Goal: Information Seeking & Learning: Learn about a topic

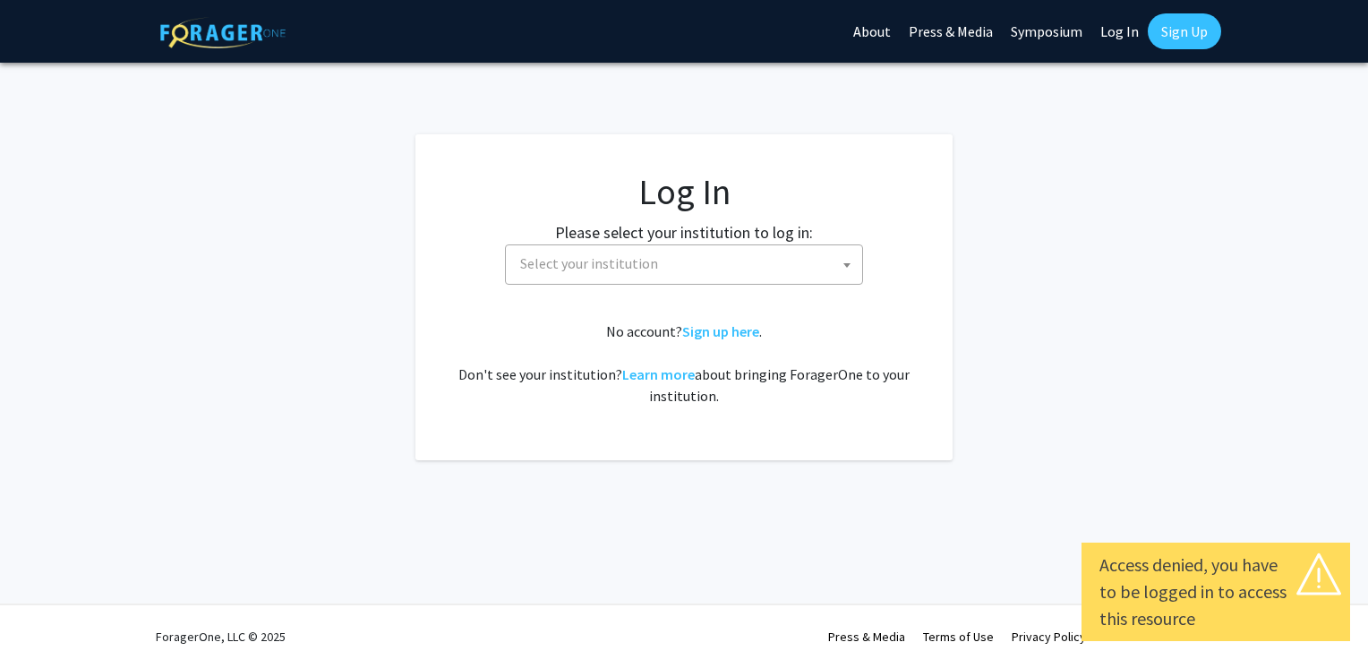
select select
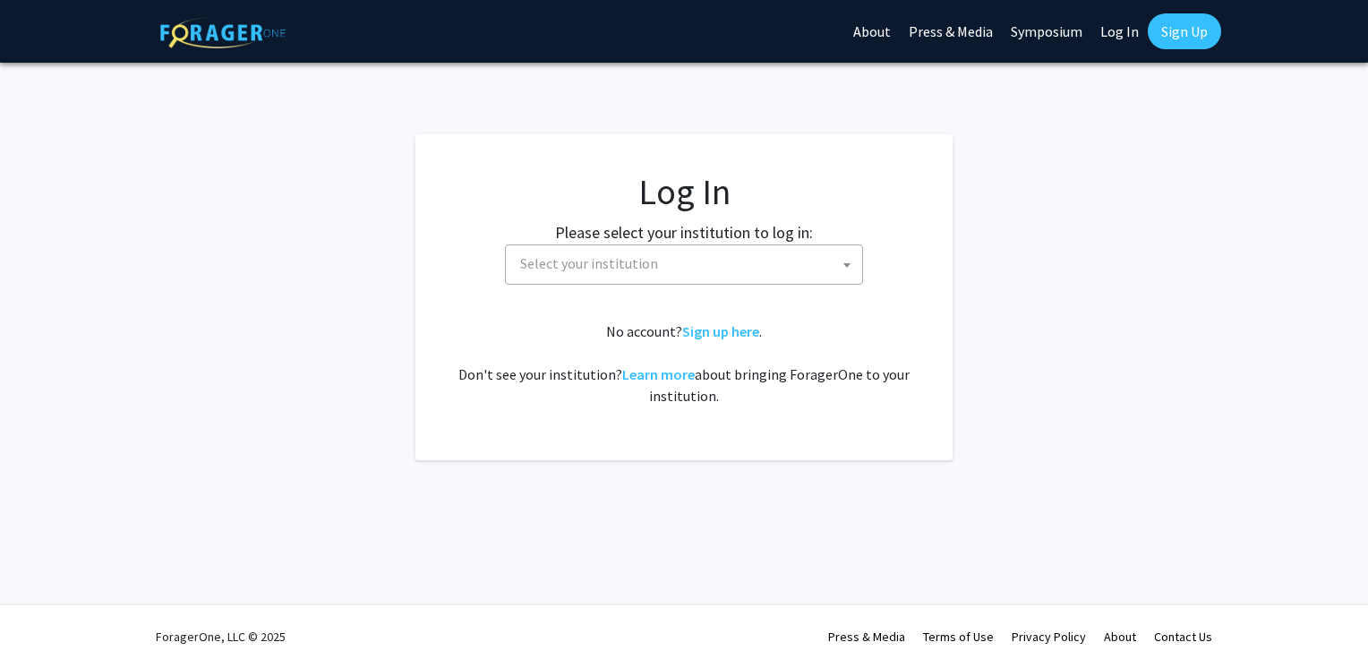
click at [808, 261] on span "Select your institution" at bounding box center [687, 263] width 349 height 37
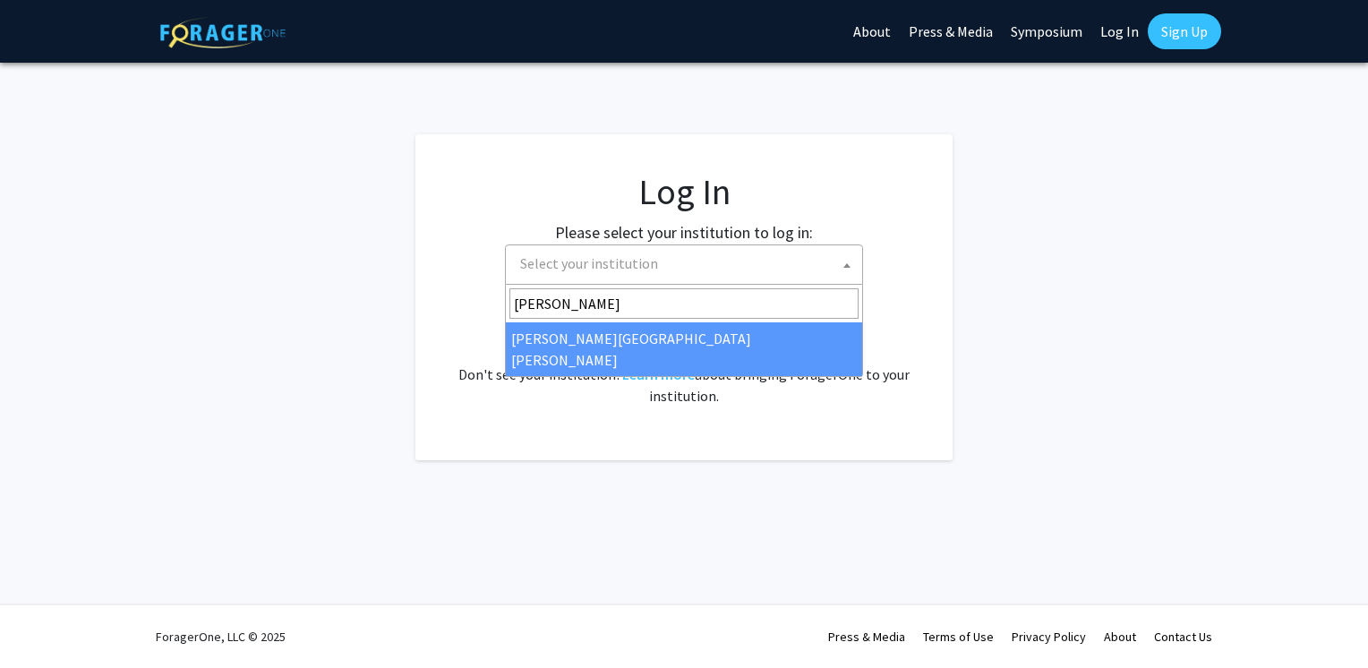
type input "[PERSON_NAME]"
select select "1"
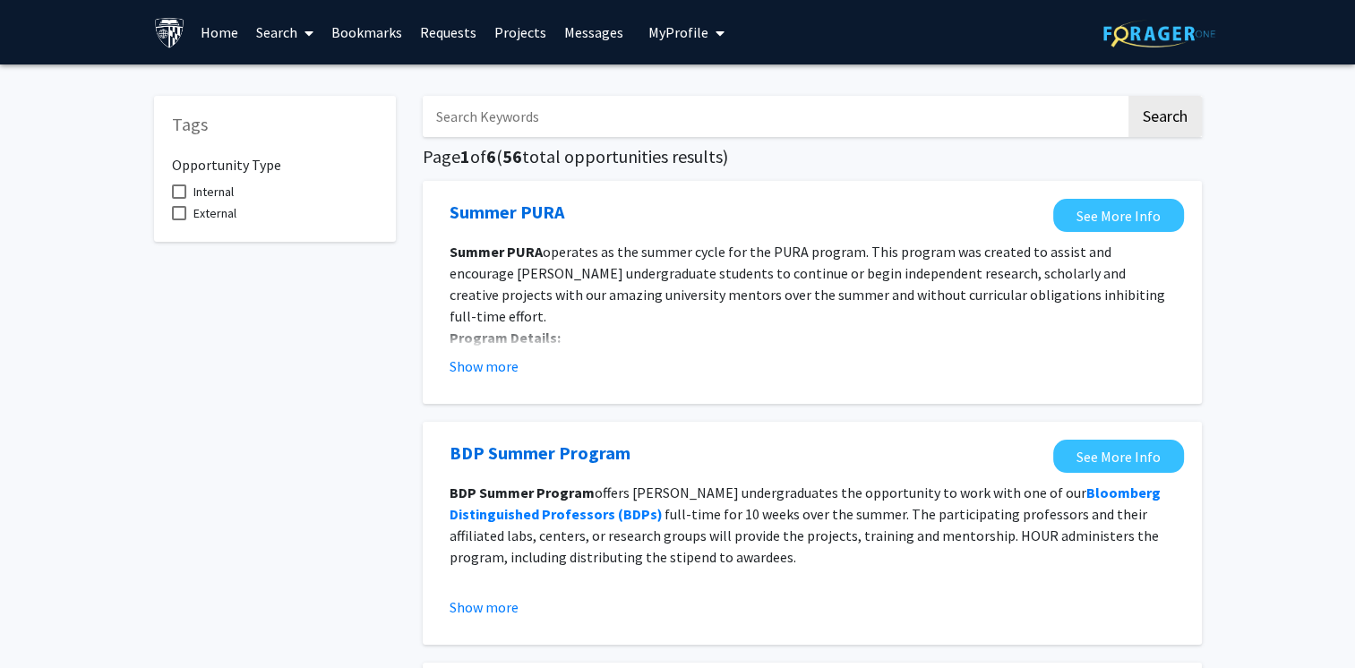
click at [507, 105] on input "Search Keywords" at bounding box center [774, 116] width 703 height 41
click at [1128, 96] on button "Search" at bounding box center [1164, 116] width 73 height 41
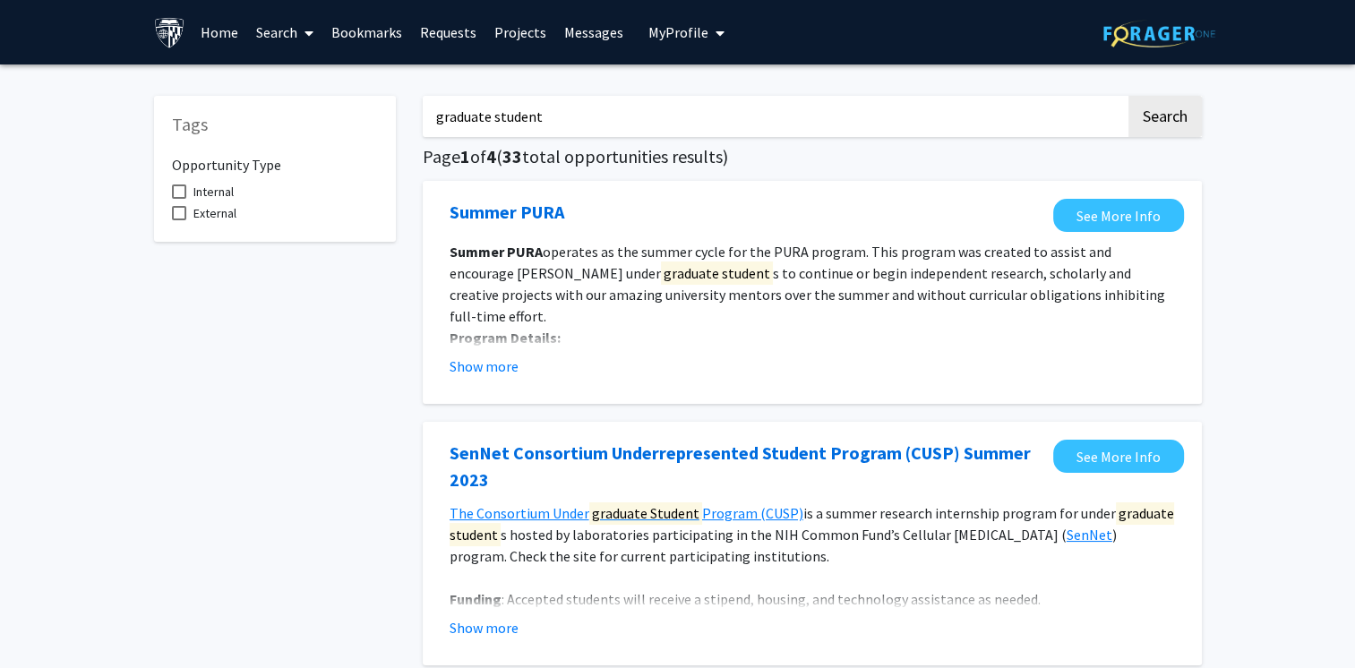
click at [438, 116] on input "graduate student" at bounding box center [774, 116] width 703 height 41
type input "graduate student"
click at [1128, 96] on button "Search" at bounding box center [1164, 116] width 73 height 41
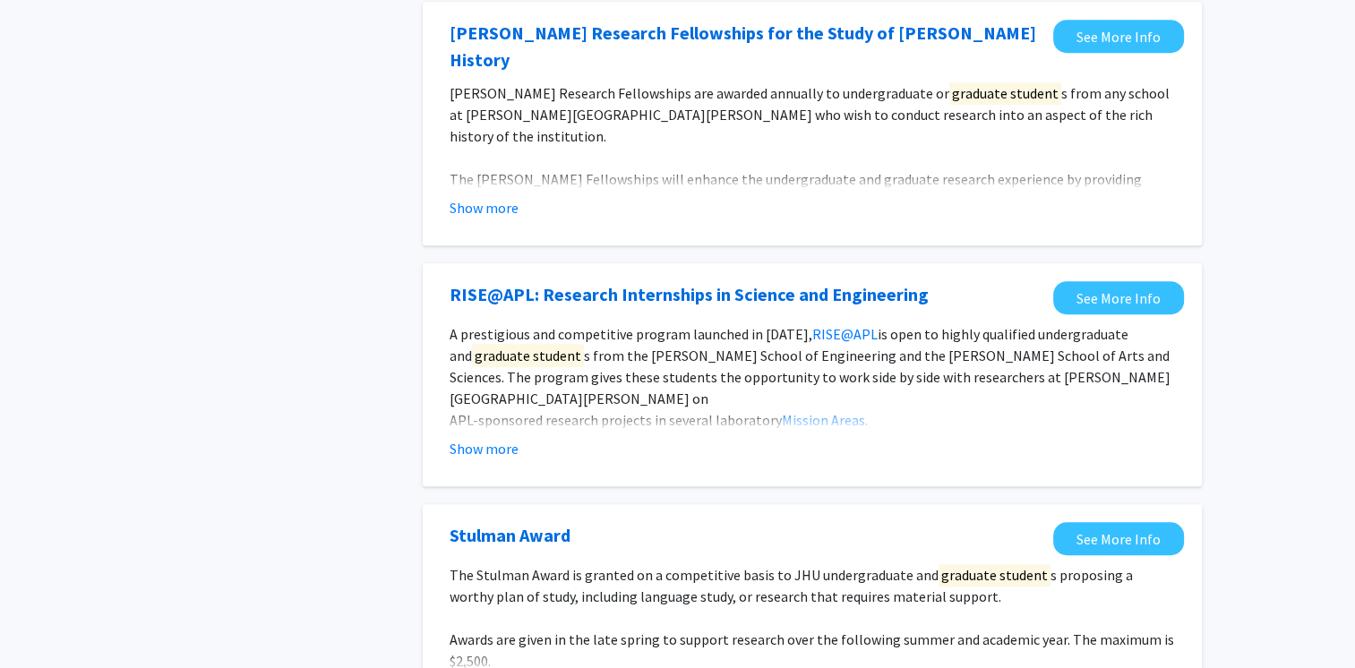
scroll to position [1120, 0]
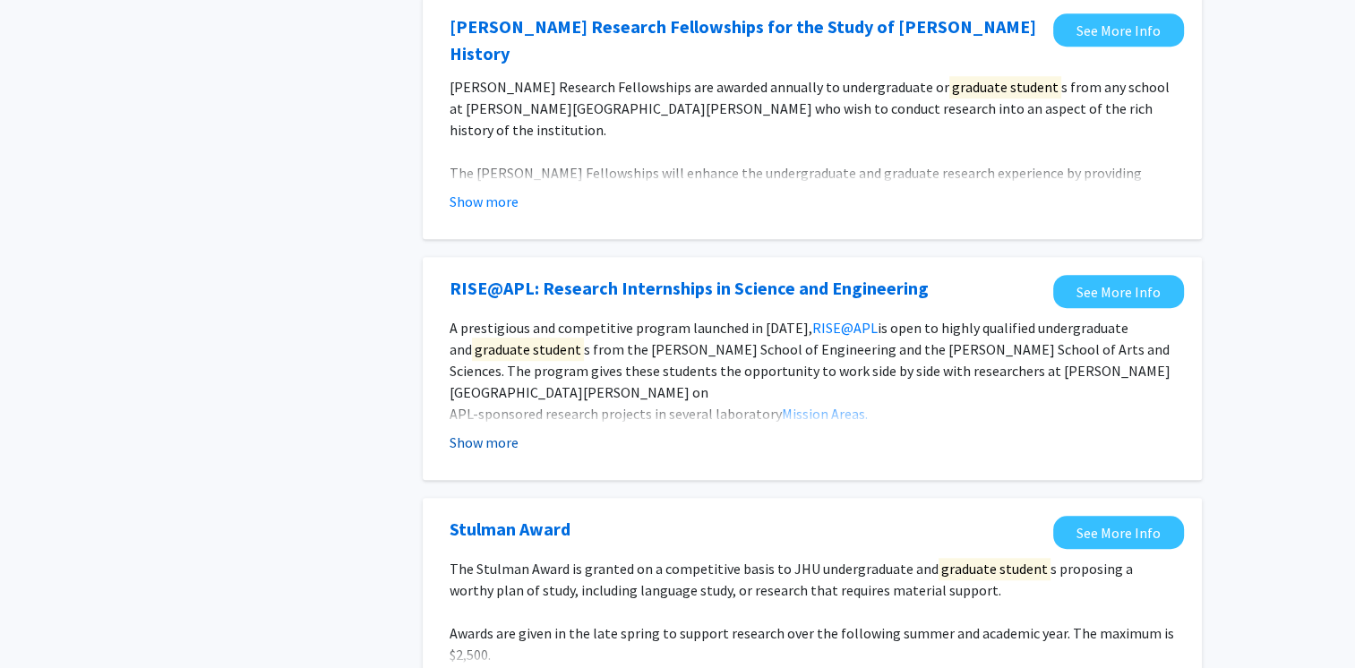
click at [498, 432] on button "Show more" at bounding box center [483, 442] width 69 height 21
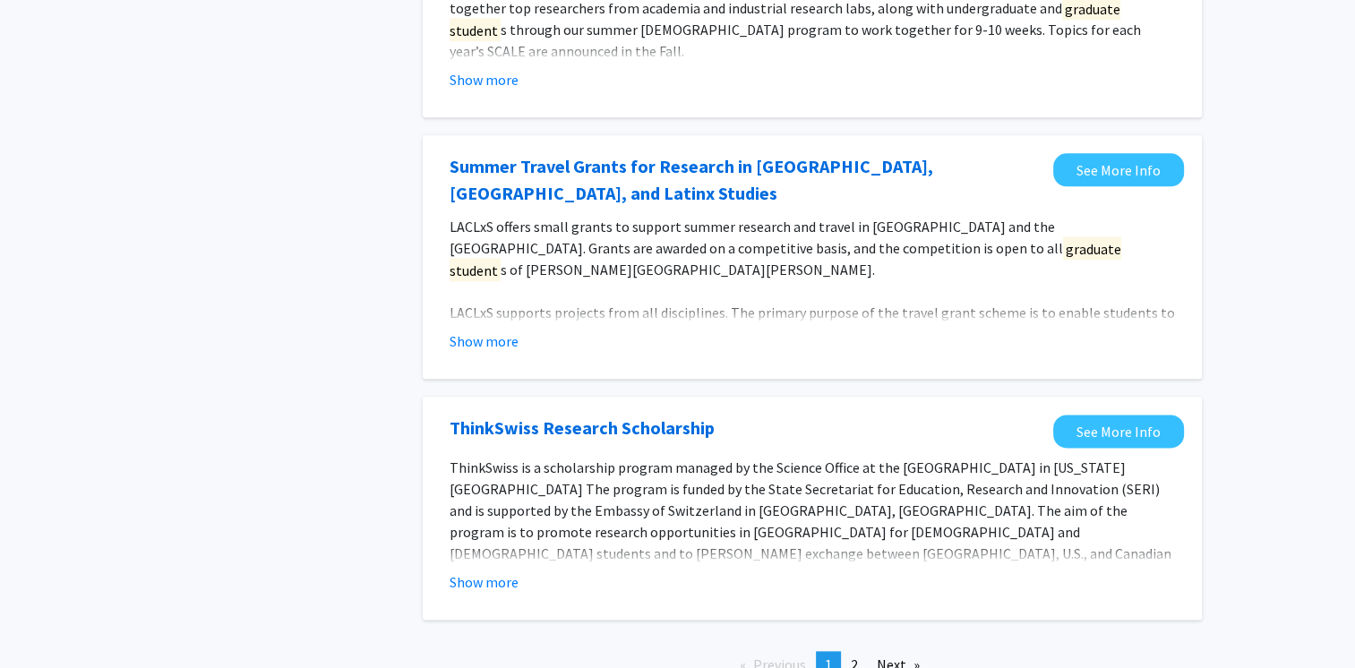
scroll to position [2135, 0]
